Goal: Task Accomplishment & Management: Use online tool/utility

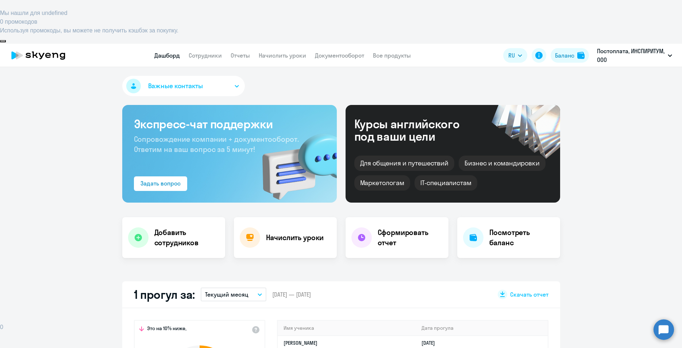
select select "30"
click at [279, 52] on link "Начислить уроки" at bounding box center [282, 55] width 47 height 7
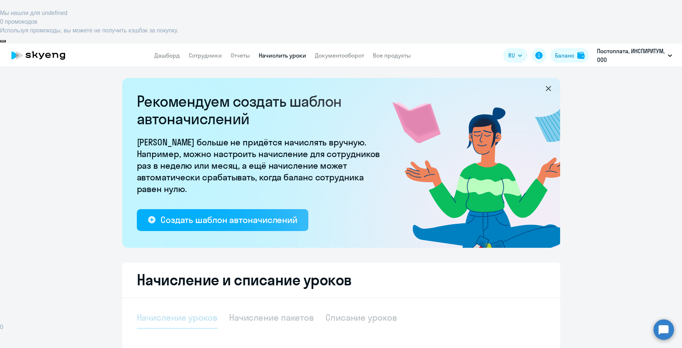
select select "10"
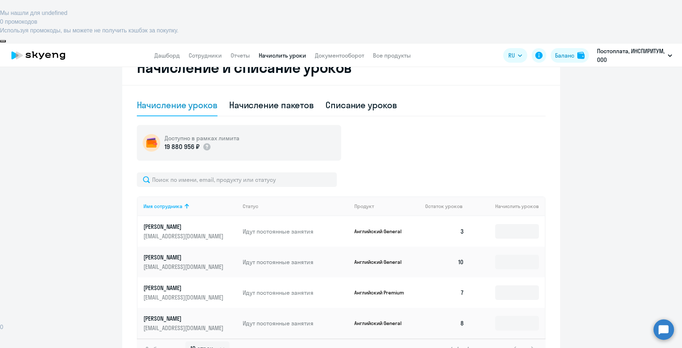
scroll to position [221, 0]
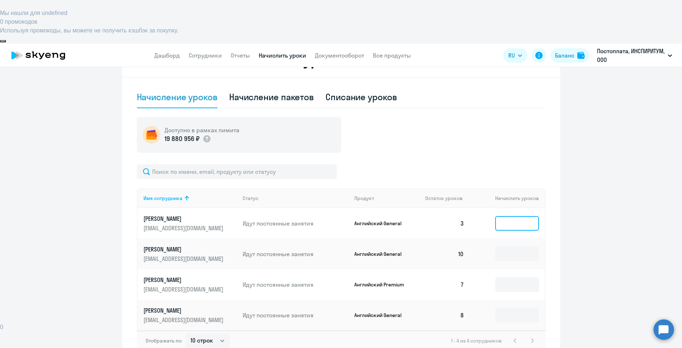
click at [512, 216] on input at bounding box center [517, 223] width 44 height 15
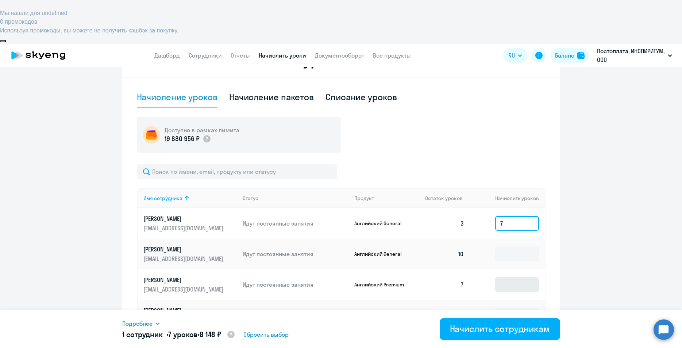
type input "7"
click at [518, 278] on input at bounding box center [517, 285] width 44 height 15
type input "3"
click at [505, 308] on input at bounding box center [517, 315] width 44 height 15
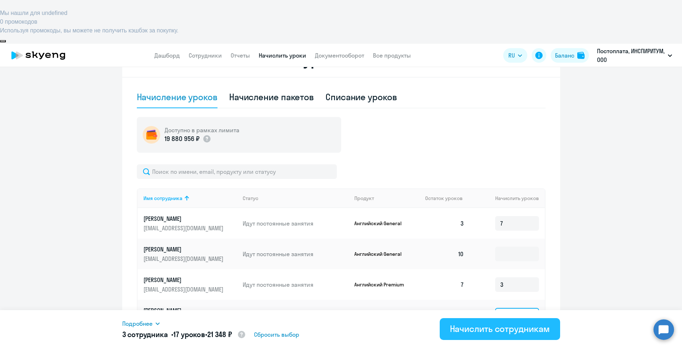
type input "7"
click at [502, 328] on div "Начислить сотрудникам" at bounding box center [500, 329] width 100 height 12
